Goal: Navigation & Orientation: Find specific page/section

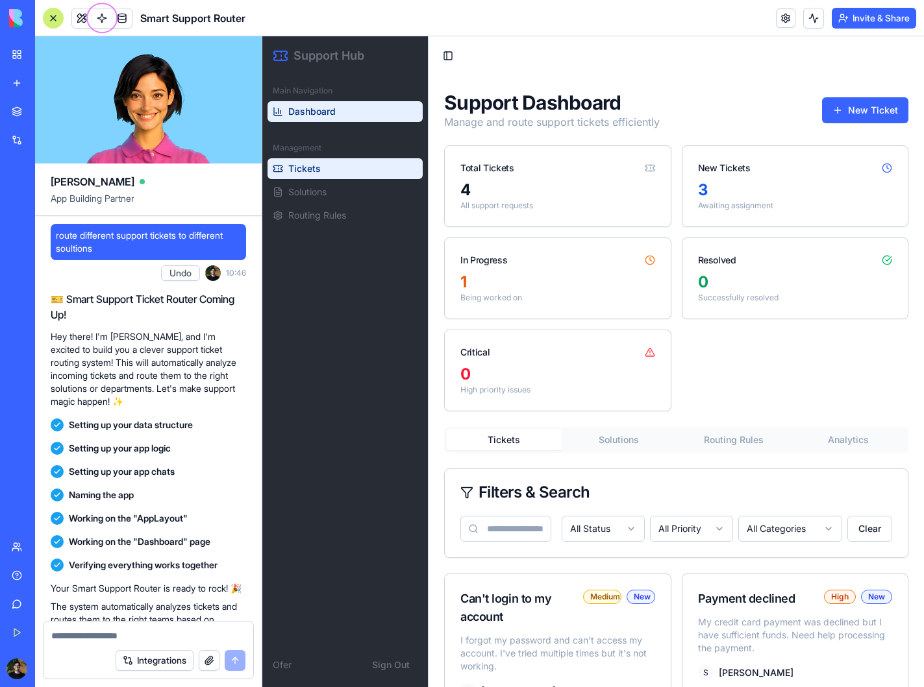
scroll to position [584, 0]
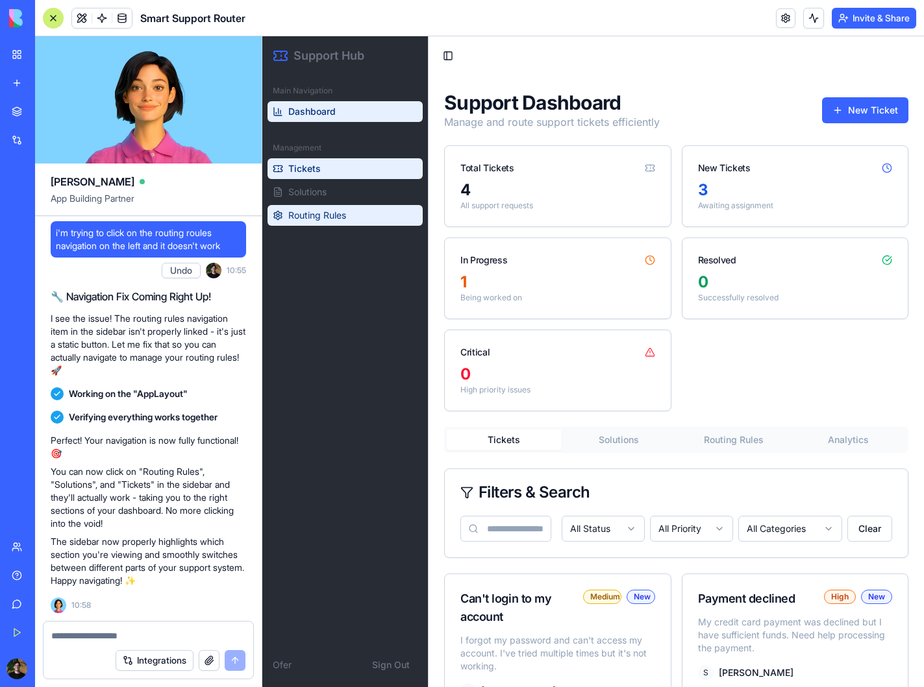
click at [299, 206] on link "Routing Rules" at bounding box center [344, 215] width 155 height 21
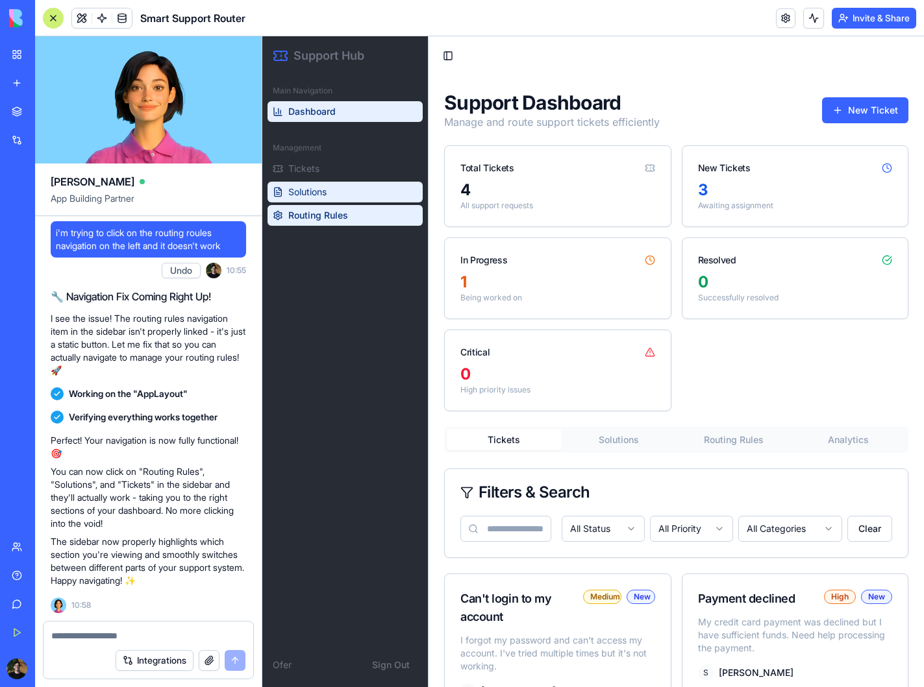
click at [314, 197] on span "Solutions" at bounding box center [307, 192] width 38 height 13
click at [310, 207] on link "Routing Rules" at bounding box center [344, 215] width 155 height 21
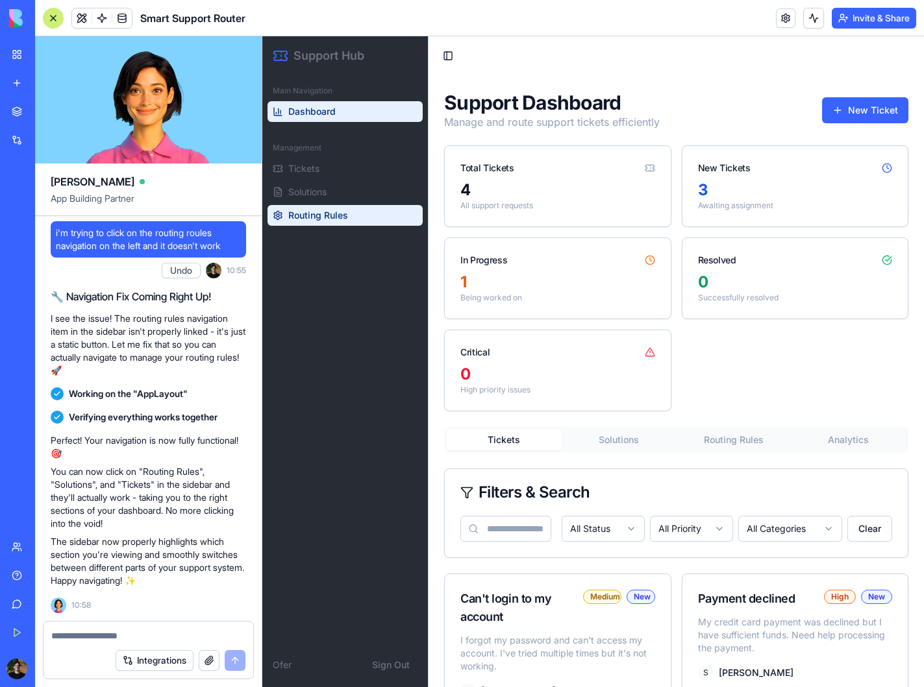
click at [311, 219] on span "Routing Rules" at bounding box center [318, 215] width 60 height 13
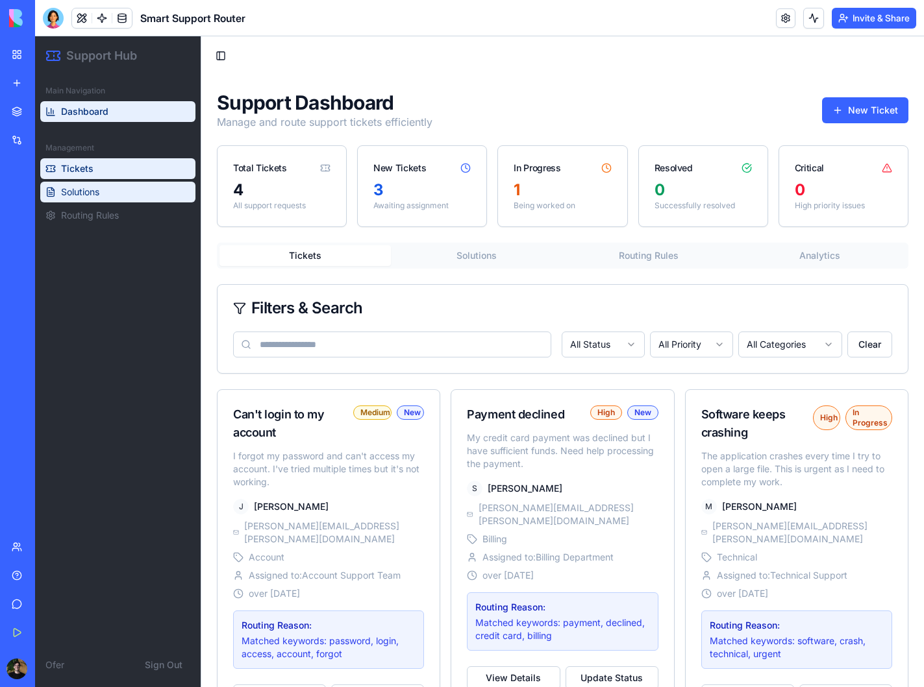
click at [124, 190] on link "Solutions" at bounding box center [117, 192] width 155 height 21
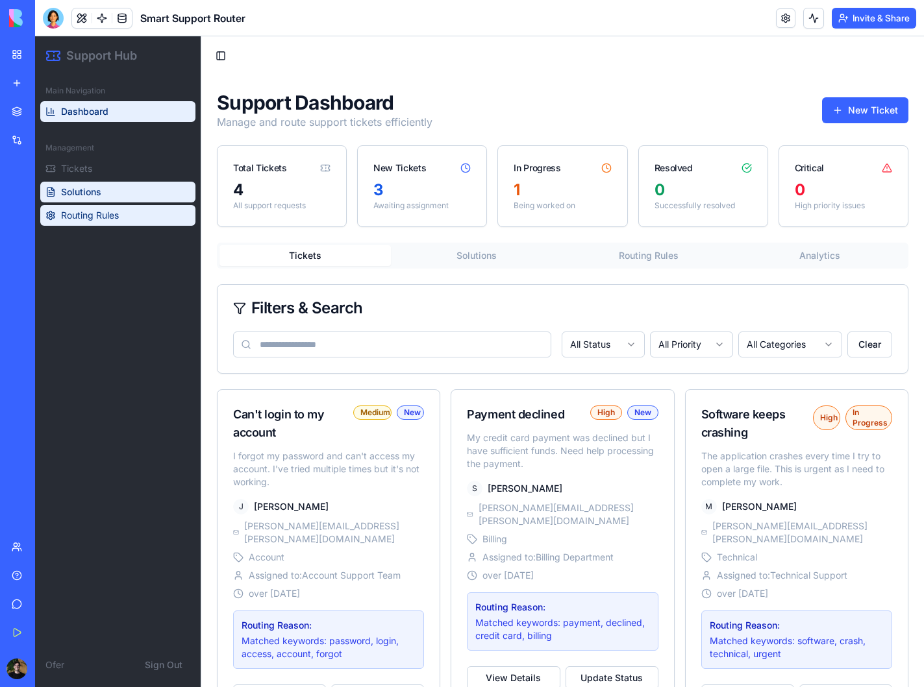
click at [123, 212] on link "Routing Rules" at bounding box center [117, 215] width 155 height 21
click at [116, 197] on link "Solutions" at bounding box center [117, 192] width 155 height 21
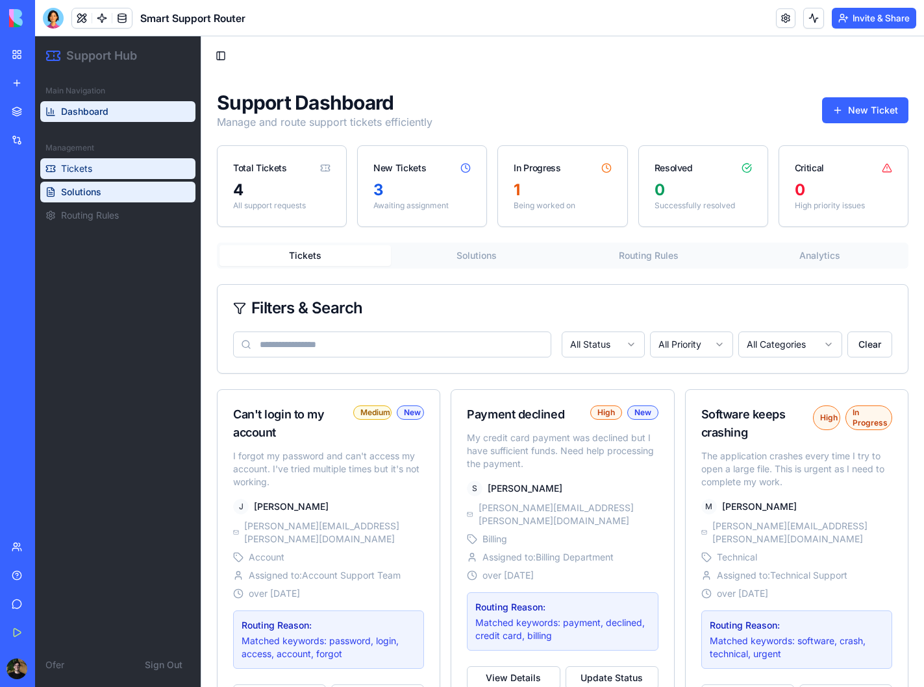
click at [110, 178] on link "Tickets" at bounding box center [117, 168] width 155 height 21
click at [641, 244] on div "Tickets Solutions Routing Rules Analytics" at bounding box center [562, 256] width 691 height 26
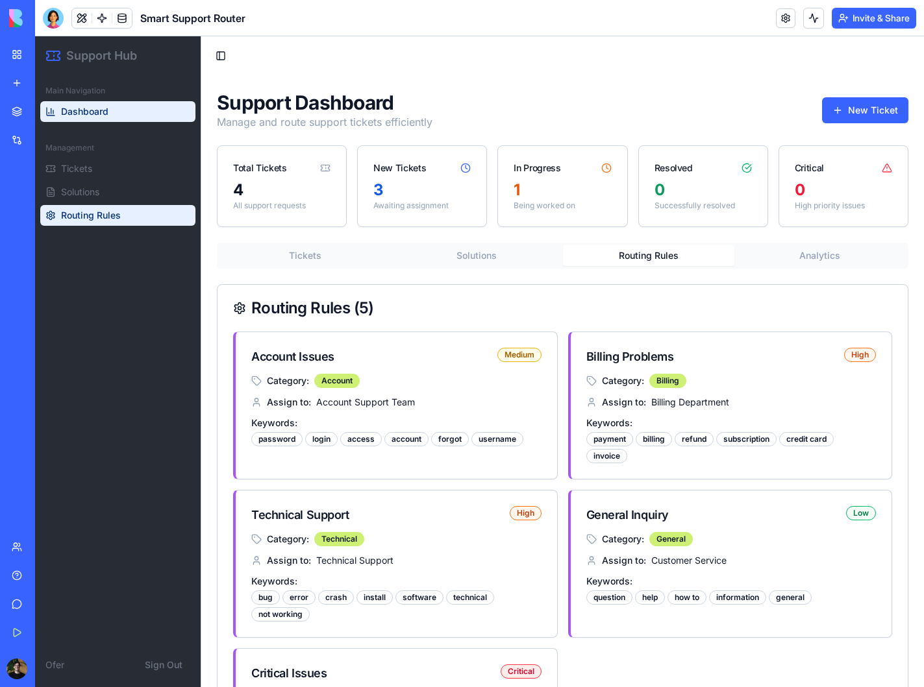
click at [641, 253] on button "Routing Rules" at bounding box center [648, 255] width 171 height 21
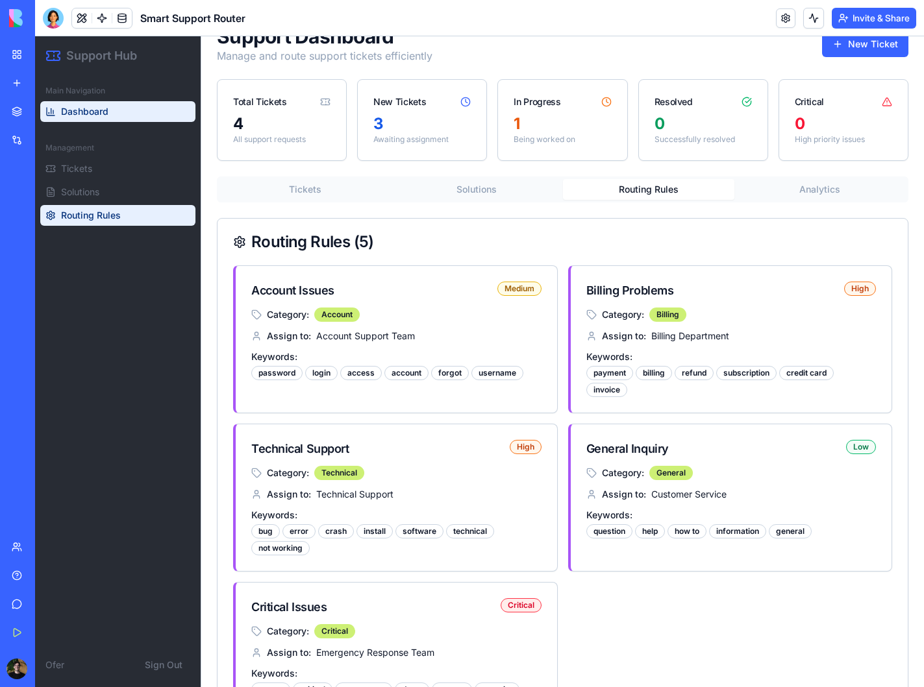
scroll to position [124, 0]
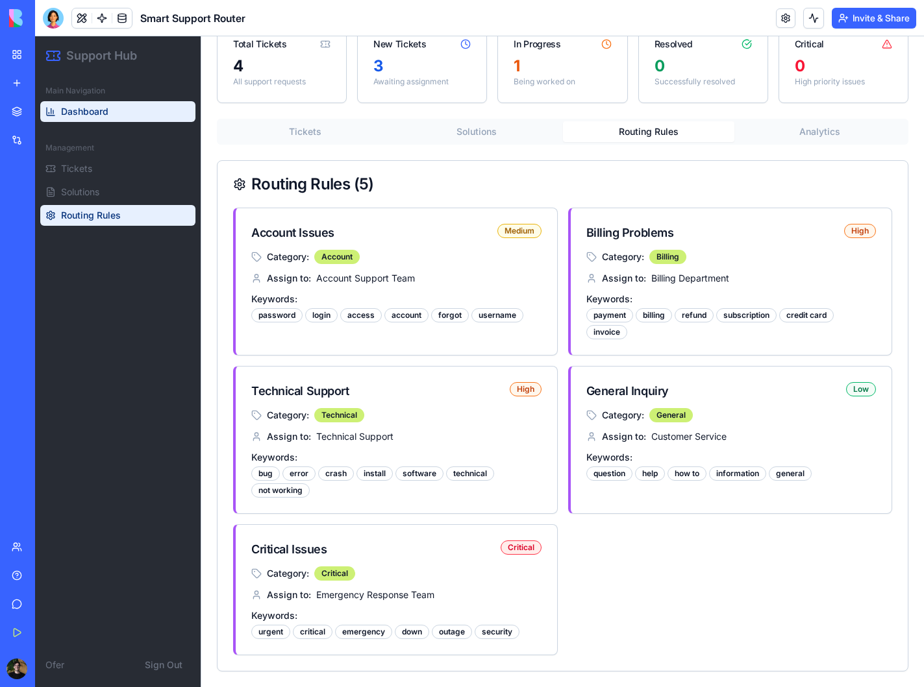
click at [484, 272] on div "Assign to: Account Support Team" at bounding box center [396, 278] width 290 height 13
click at [309, 252] on span "Category:" at bounding box center [288, 257] width 42 height 13
click at [528, 387] on div "High" at bounding box center [526, 389] width 32 height 14
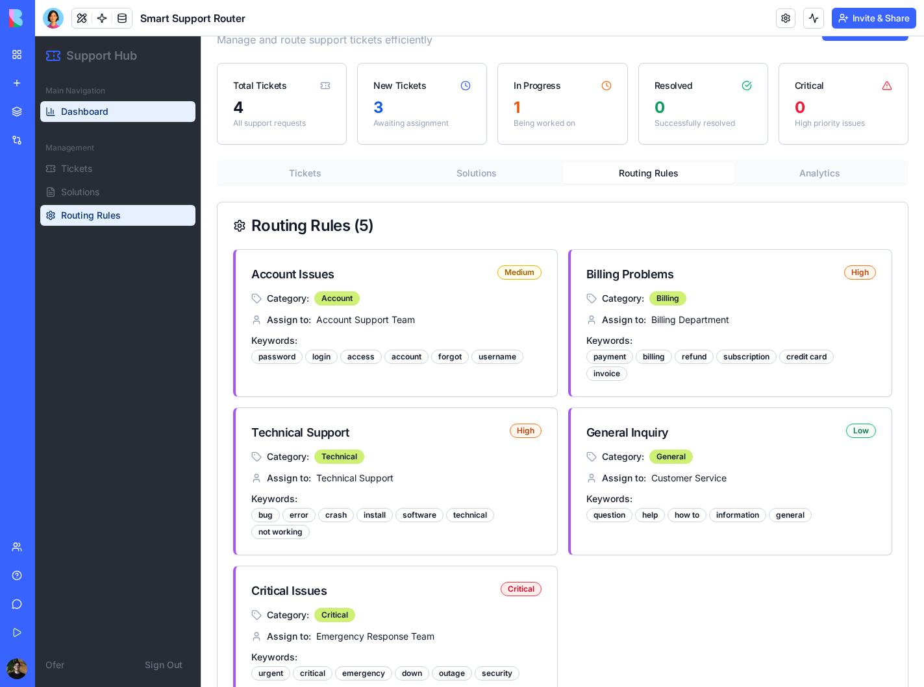
scroll to position [0, 0]
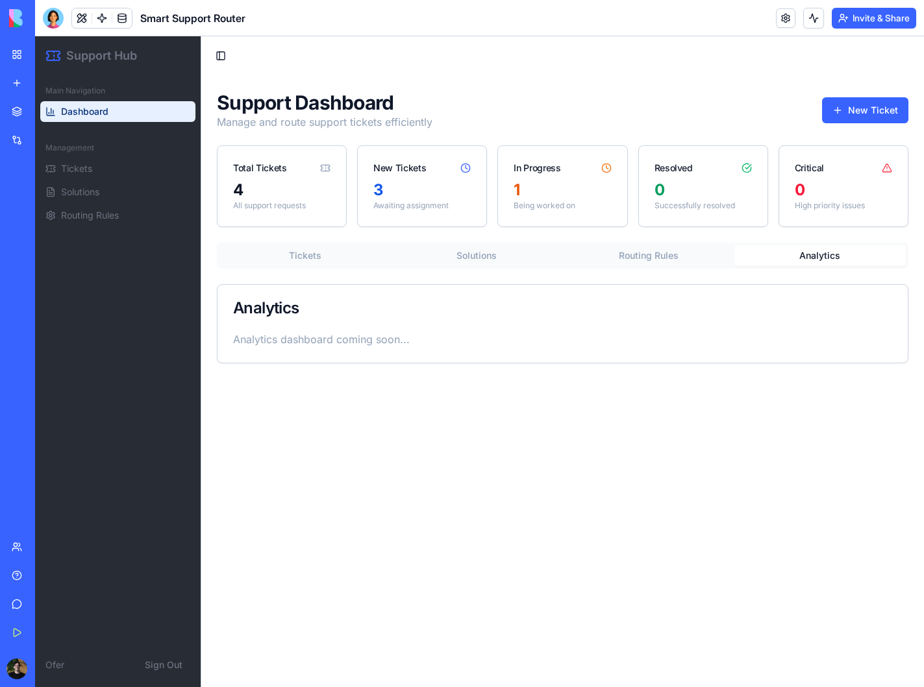
click at [796, 251] on button "Analytics" at bounding box center [819, 255] width 171 height 21
click at [661, 253] on button "Routing Rules" at bounding box center [648, 255] width 171 height 21
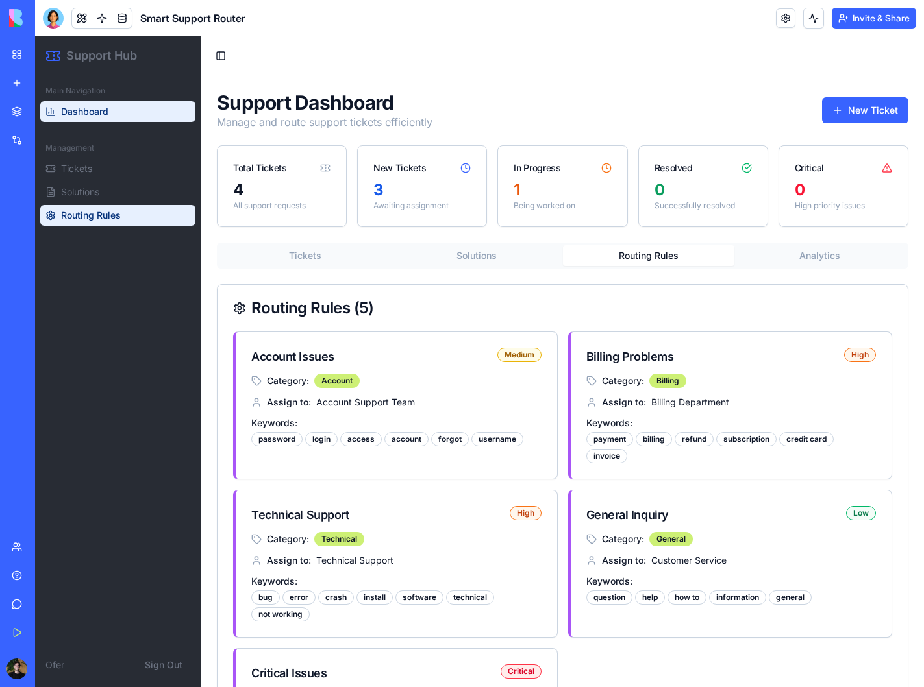
click at [508, 264] on button "Solutions" at bounding box center [476, 255] width 171 height 21
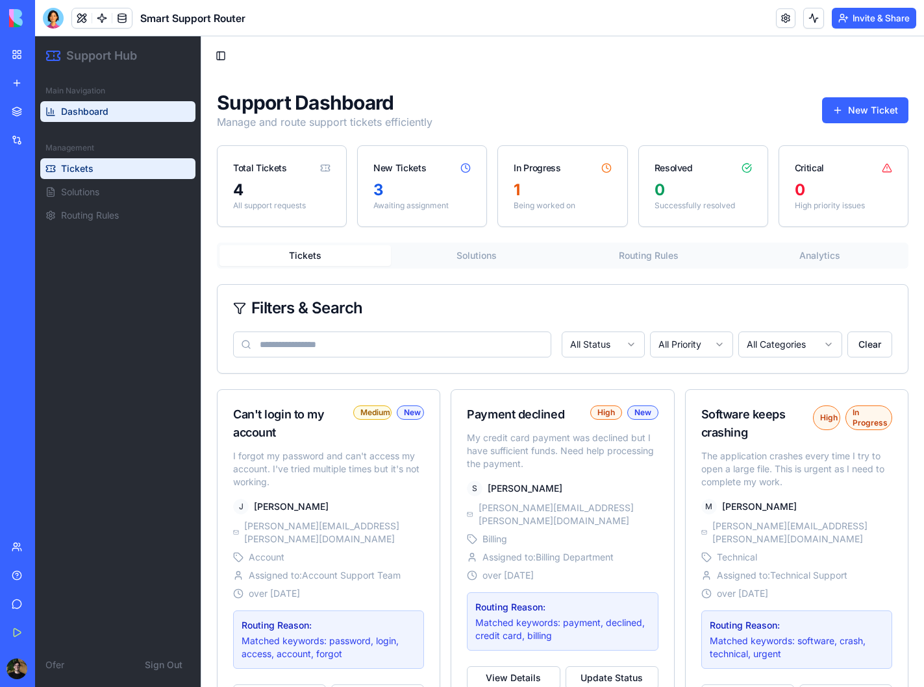
click at [319, 252] on button "Tickets" at bounding box center [304, 255] width 171 height 21
click at [18, 14] on img at bounding box center [49, 18] width 80 height 18
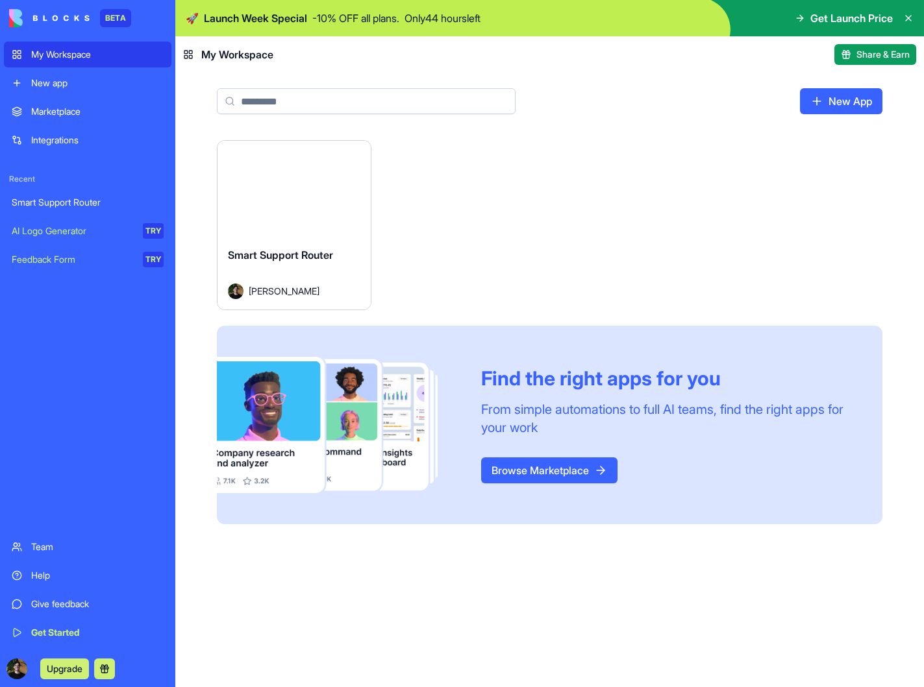
click at [87, 201] on div "Smart Support Router" at bounding box center [88, 202] width 152 height 13
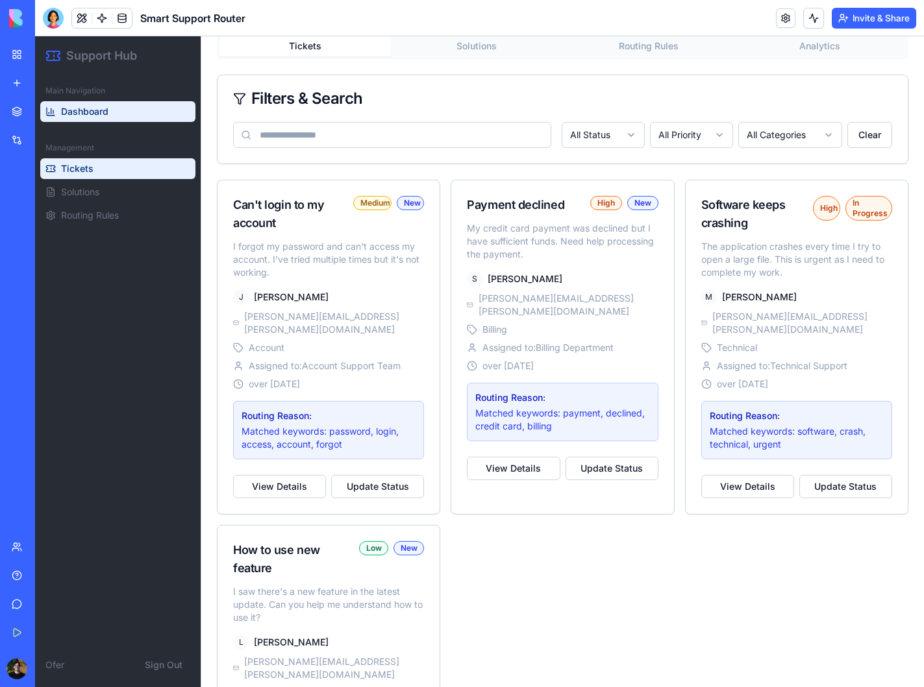
scroll to position [227, 0]
